Goal: Task Accomplishment & Management: Use online tool/utility

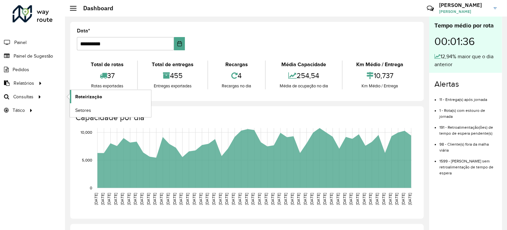
click at [89, 100] on link "Roteirização" at bounding box center [110, 96] width 81 height 13
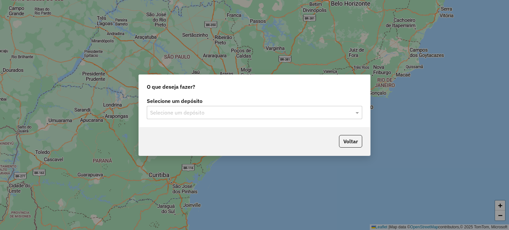
click at [199, 116] on input "text" at bounding box center [247, 113] width 195 height 8
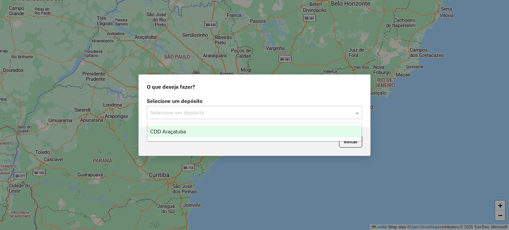
click at [197, 132] on div "CDD Araçatuba" at bounding box center [254, 131] width 214 height 11
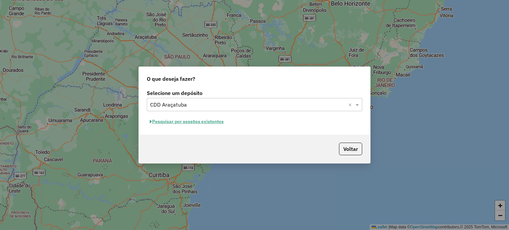
click at [201, 124] on button "Pesquisar por sessões existentes" at bounding box center [187, 122] width 80 height 10
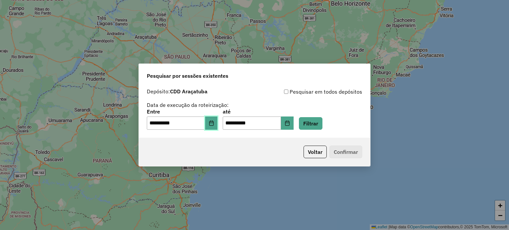
click at [213, 126] on icon "Choose Date" at bounding box center [211, 123] width 4 height 5
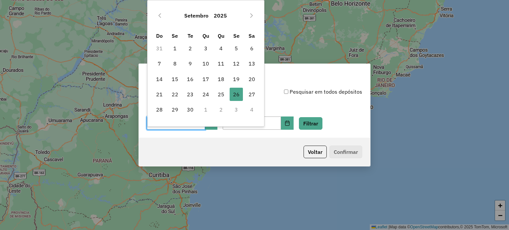
click at [258, 92] on td "27" at bounding box center [251, 94] width 15 height 15
click at [251, 92] on span "27" at bounding box center [251, 94] width 13 height 13
type input "**********"
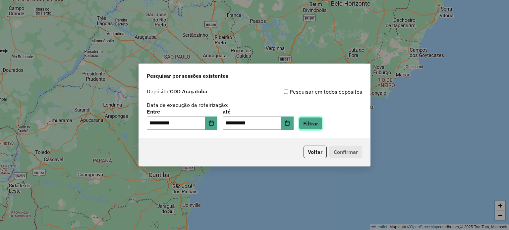
click at [320, 123] on button "Filtrar" at bounding box center [311, 123] width 24 height 13
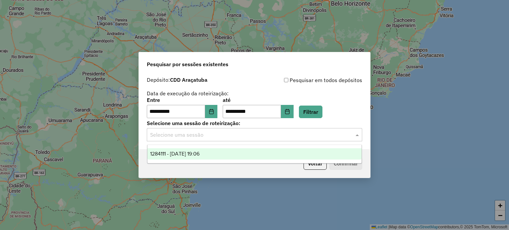
click at [297, 135] on input "text" at bounding box center [247, 135] width 195 height 8
click at [258, 151] on div "1284111 - 27/09/2025 19:06" at bounding box center [254, 153] width 214 height 11
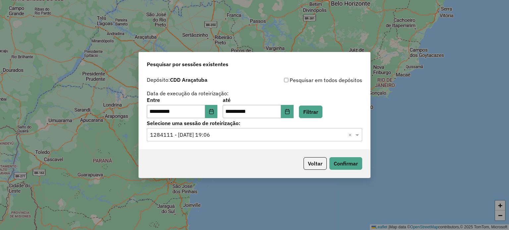
click at [354, 171] on div "Voltar Confirmar" at bounding box center [254, 163] width 231 height 28
click at [351, 165] on button "Confirmar" at bounding box center [345, 163] width 33 height 13
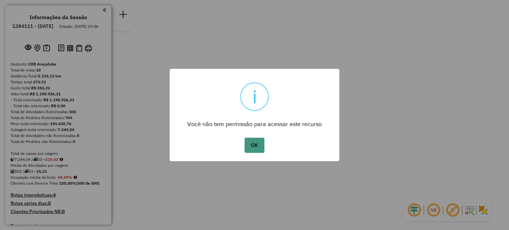
click at [256, 145] on button "OK" at bounding box center [254, 145] width 20 height 15
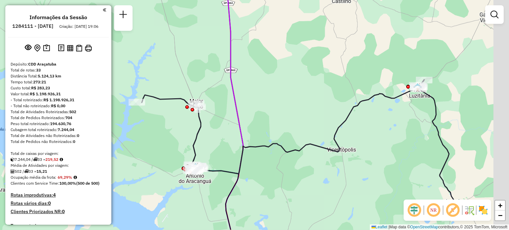
drag, startPoint x: 397, startPoint y: 131, endPoint x: 302, endPoint y: 107, distance: 97.9
click at [302, 107] on div "Rota 33 - Placa GIJ4J58 81192320 - MOLINA GAS E AGUA Rota 31 - Placa RTE6D80 81…" at bounding box center [254, 115] width 509 height 230
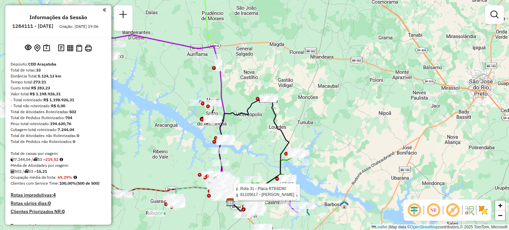
drag, startPoint x: 256, startPoint y: 195, endPoint x: 246, endPoint y: 158, distance: 38.9
click at [246, 158] on div "Rota 33 - Placa GIJ4J58 81192320 - MOLINA GAS E AGUA Rota 31 - Placa RTE6D80 81…" at bounding box center [254, 115] width 509 height 230
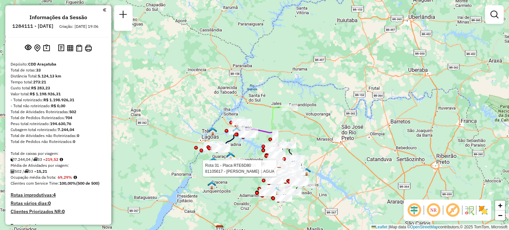
scroll to position [772, 0]
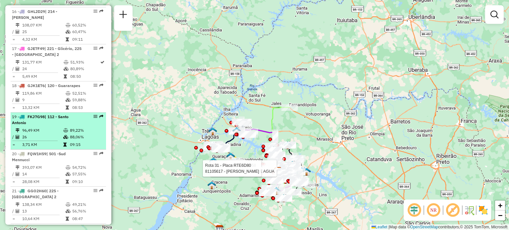
drag, startPoint x: 69, startPoint y: 123, endPoint x: 94, endPoint y: 131, distance: 26.7
click at [94, 131] on td "89,22%" at bounding box center [86, 130] width 33 height 7
select select "**********"
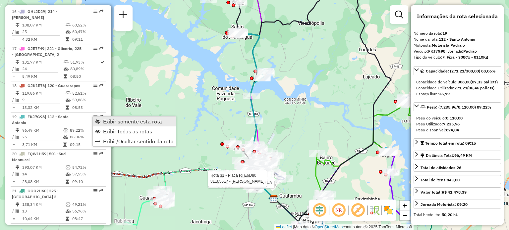
click at [103, 119] on span "Exibir somente esta rota" at bounding box center [132, 121] width 59 height 5
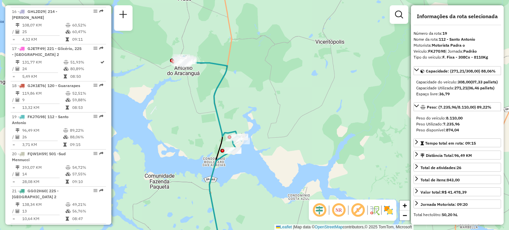
scroll to position [1231, 0]
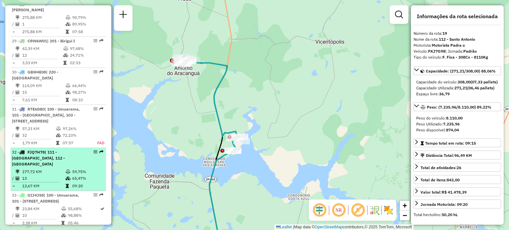
click at [65, 148] on li "32 - FJQ7H78 | 111 - [GEOGRAPHIC_DATA], 112 - [GEOGRAPHIC_DATA] 177,72 KM 59,75…" at bounding box center [58, 169] width 95 height 43
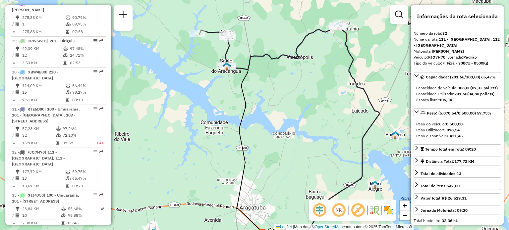
click at [224, 76] on div "Janela de atendimento Grade de atendimento Capacidade Transportadoras Veículos …" at bounding box center [254, 115] width 509 height 230
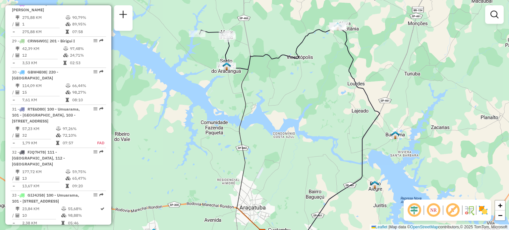
click at [224, 76] on div "Janela de atendimento Grade de atendimento Capacidade Transportadoras Veículos …" at bounding box center [254, 115] width 509 height 230
